Goal: Task Accomplishment & Management: Use online tool/utility

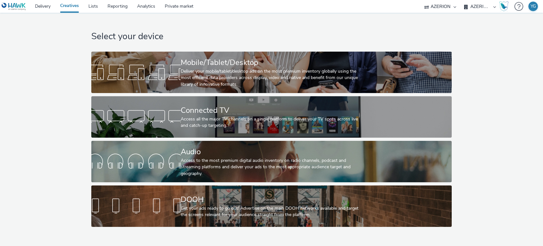
select select "ac009755-aa48-4799-8050-7a339a378eb8"
select select "79162ed7-0017-4339-93b0-3399b708648f"
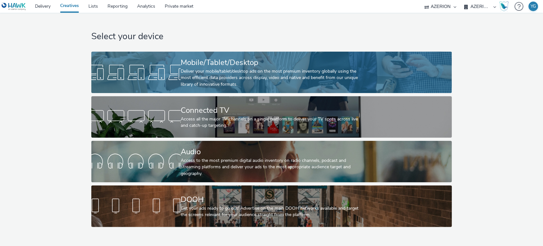
click at [209, 75] on div "Deliver your mobile/tablet/desktop ads on the most premium inventory globally u…" at bounding box center [270, 77] width 179 height 19
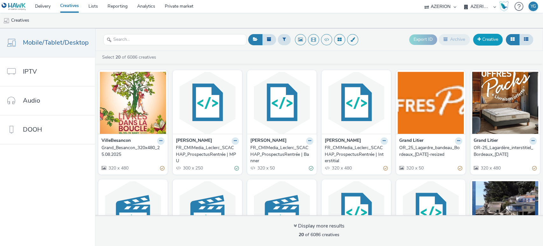
click at [489, 40] on link "Creative" at bounding box center [488, 39] width 30 height 11
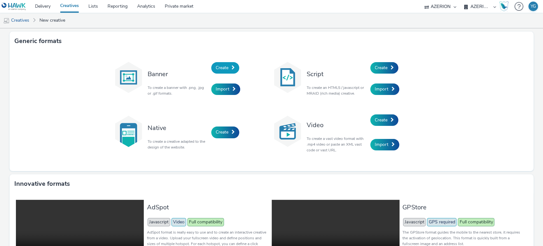
click at [232, 67] on span at bounding box center [233, 67] width 3 height 4
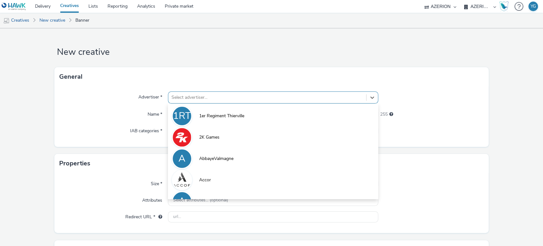
click at [226, 99] on div at bounding box center [267, 98] width 192 height 8
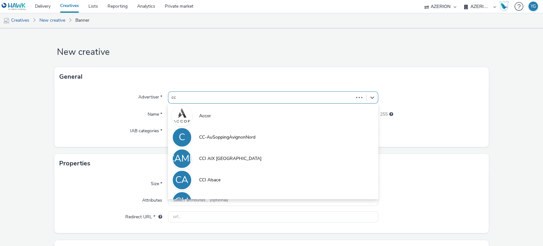
type input "c"
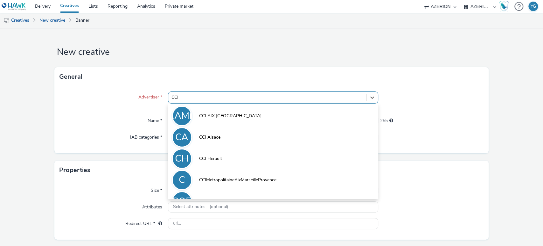
type input "CCI"
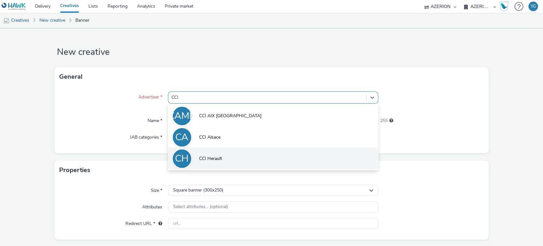
click at [221, 159] on li "CH CCI Herault" at bounding box center [273, 157] width 211 height 21
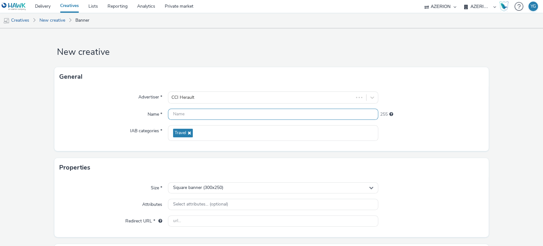
click at [175, 115] on input "text" at bounding box center [273, 113] width 211 height 11
paste input "CCI-Herault_RentréeDesRéseaux"
paste input "Interstitial"
type input "CCI-Herault_RentréeDesRéseaux_Interstitial_Sept25"
click at [232, 190] on div "Square banner (300x250)" at bounding box center [273, 187] width 211 height 11
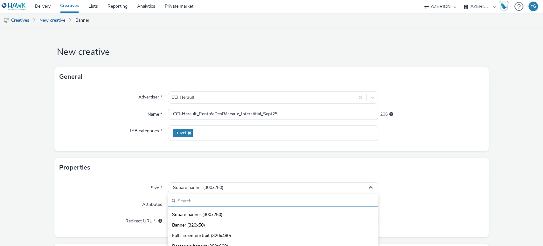
click at [221, 206] on input "text" at bounding box center [273, 200] width 210 height 11
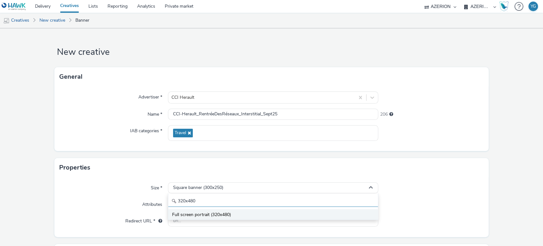
type input "320x480"
click at [226, 213] on span "Full screen portrait (320x480)" at bounding box center [201, 214] width 59 height 6
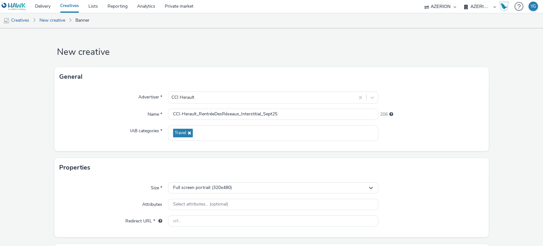
click at [396, 200] on div at bounding box center [430, 204] width 105 height 11
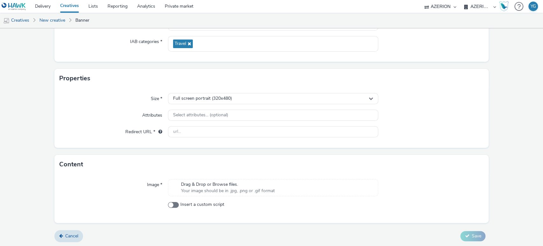
scroll to position [89, 0]
click at [224, 184] on span "Drag & Drop or Browse files." at bounding box center [228, 184] width 94 height 6
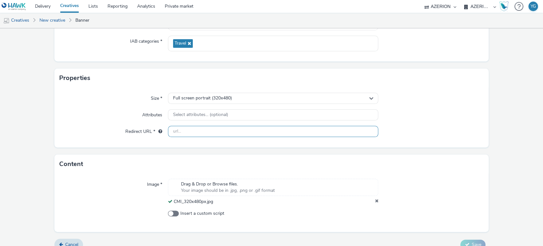
click at [217, 131] on input "text" at bounding box center [273, 131] width 211 height 11
paste input "[URL][DOMAIN_NAME]"
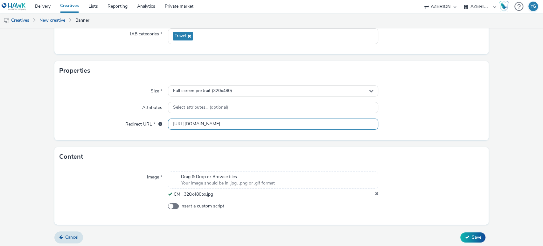
scroll to position [99, 0]
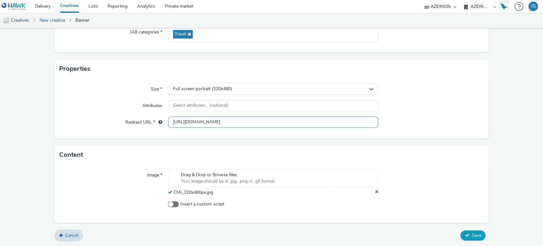
type input "[URL][DOMAIN_NAME]"
click at [465, 237] on button "Save" at bounding box center [472, 235] width 25 height 10
